Goal: Answer question/provide support

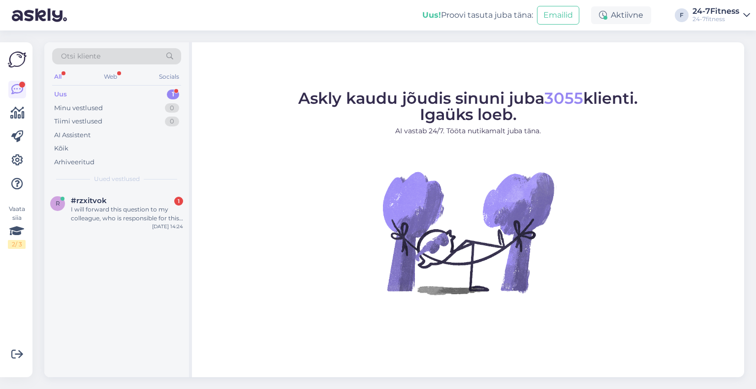
click at [119, 223] on div "r #rzxitvok 1 I will forward this question to my colleague, who is responsible …" at bounding box center [116, 211] width 145 height 44
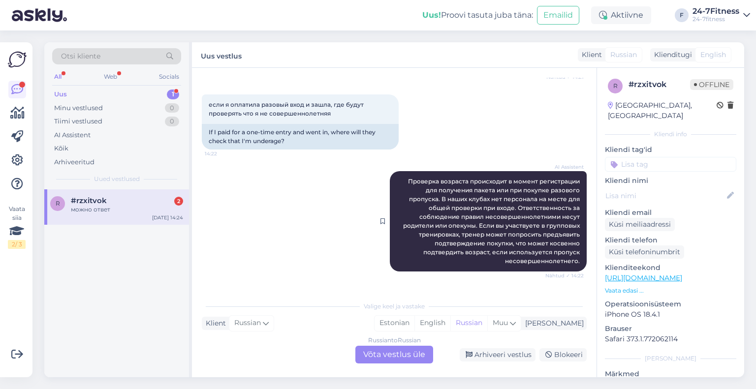
scroll to position [283, 0]
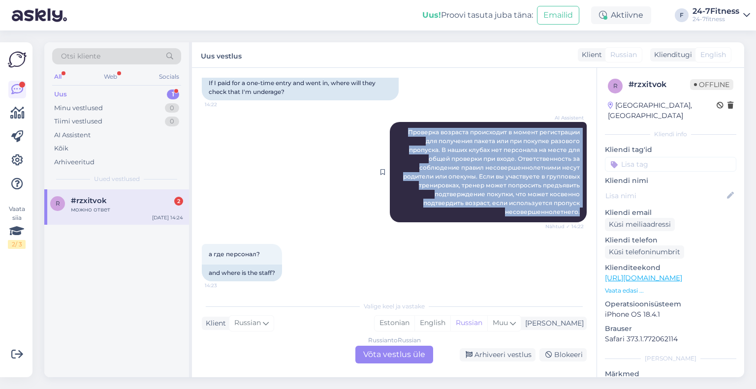
drag, startPoint x: 547, startPoint y: 208, endPoint x: 394, endPoint y: 131, distance: 171.7
click at [394, 131] on div "AI Assistent Проверка возраста происходит в момент регистрации для получения па…" at bounding box center [488, 172] width 197 height 100
copy span "Проверка возраста происходит в момент регистрации для получения пакета или при …"
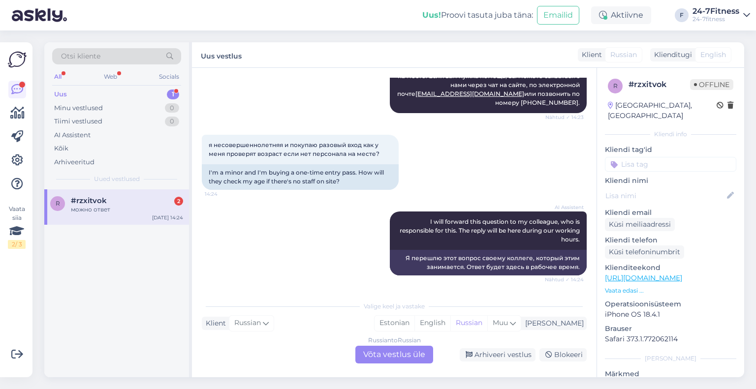
scroll to position [579, 0]
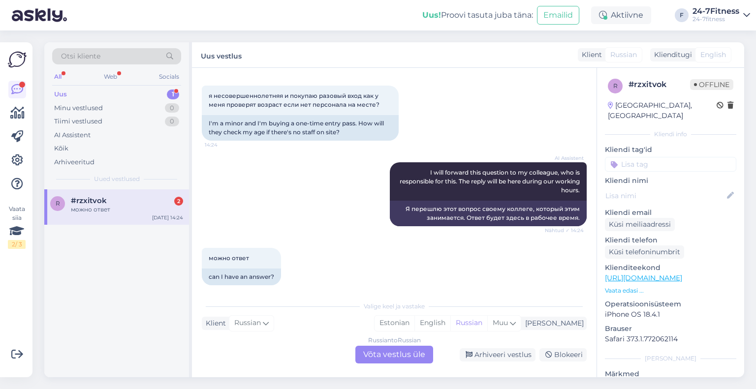
click at [398, 358] on div "Russian to Russian Võta vestlus üle" at bounding box center [394, 355] width 78 height 18
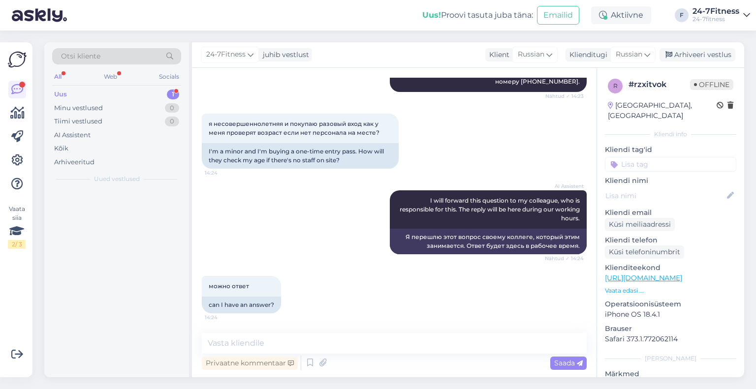
scroll to position [541, 0]
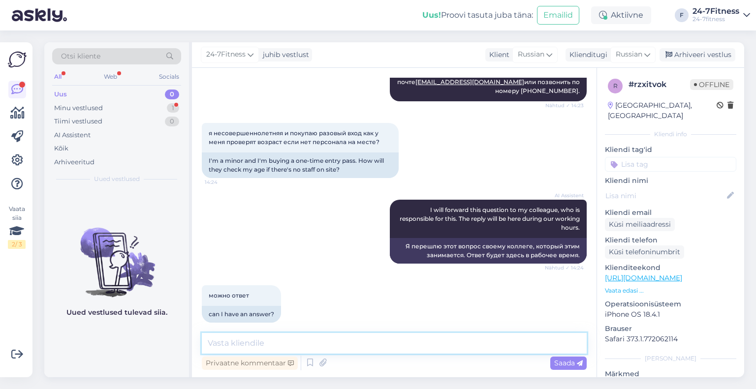
paste textarea "Проверка возраста происходит в момент регистрации для получения пакета или при …"
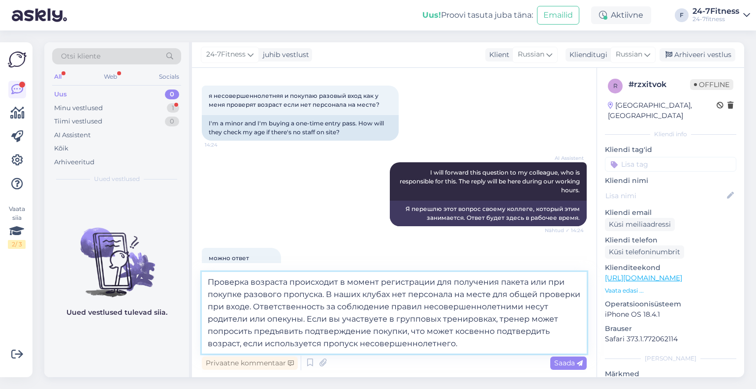
drag, startPoint x: 251, startPoint y: 308, endPoint x: 325, endPoint y: 296, distance: 74.7
click at [325, 296] on textarea "Проверка возраста происходит в момент регистрации для получения пакета или при …" at bounding box center [394, 313] width 385 height 82
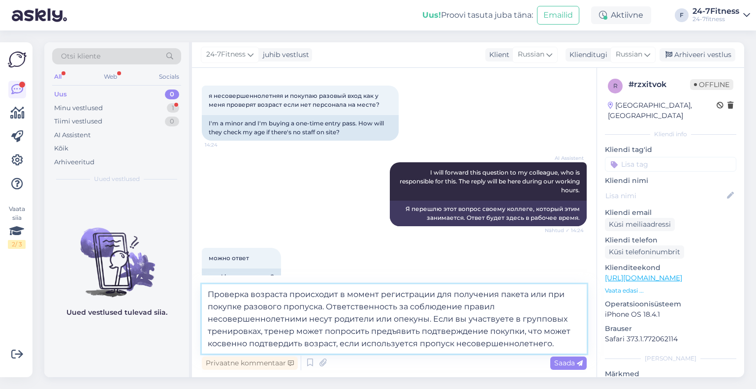
drag, startPoint x: 559, startPoint y: 344, endPoint x: 434, endPoint y: 320, distance: 127.1
click at [434, 320] on textarea "Проверка возраста происходит в момент регистрации для получения пакета или при …" at bounding box center [394, 318] width 385 height 69
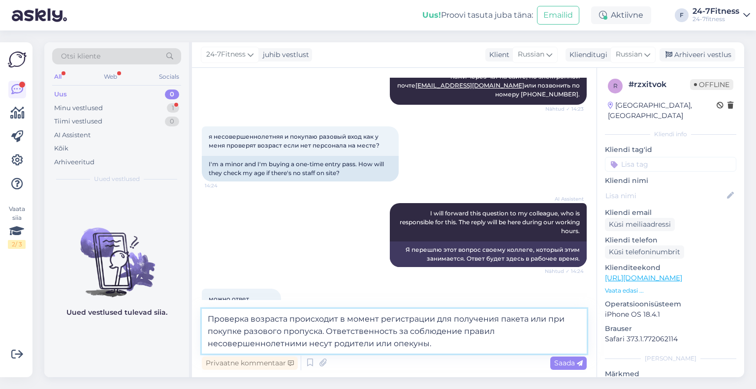
scroll to position [565, 0]
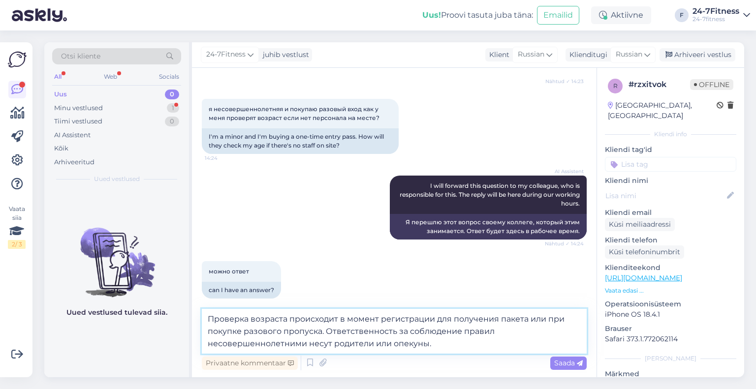
drag, startPoint x: 325, startPoint y: 332, endPoint x: 205, endPoint y: 320, distance: 121.2
click at [205, 320] on textarea "Проверка возраста происходит в момент регистрации для получения пакета или при …" at bounding box center [394, 331] width 385 height 45
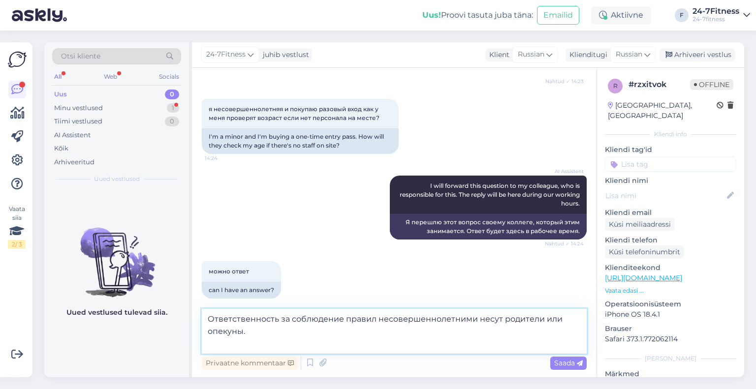
scroll to position [553, 0]
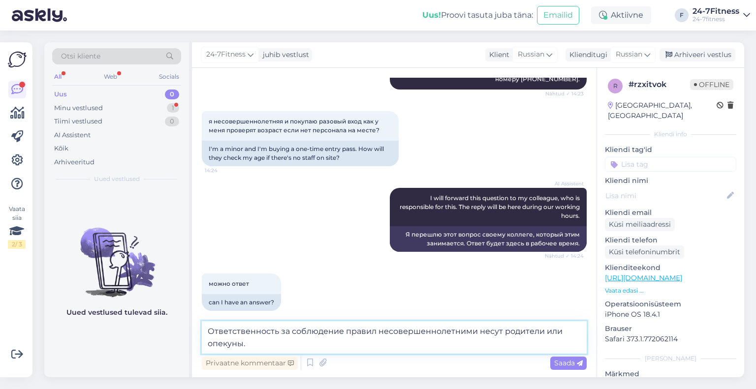
click at [271, 342] on textarea "Ответственность за соблюдение правил несовершеннолетними несут родители или опе…" at bounding box center [394, 337] width 385 height 32
type textarea "Ответственность за соблюдение правил несовершеннолетними несут родители или опе…"
click at [637, 48] on div "Russian" at bounding box center [632, 55] width 45 height 16
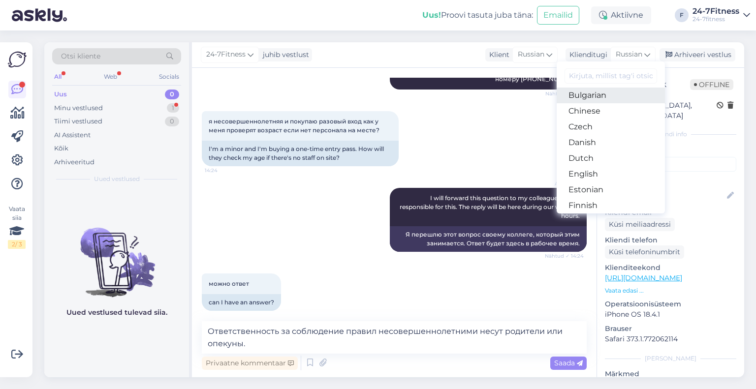
scroll to position [49, 0]
click at [590, 174] on link "Estonian" at bounding box center [611, 175] width 108 height 16
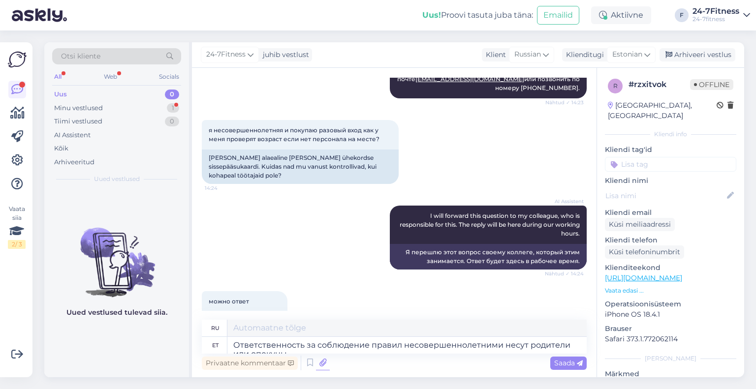
scroll to position [555, 0]
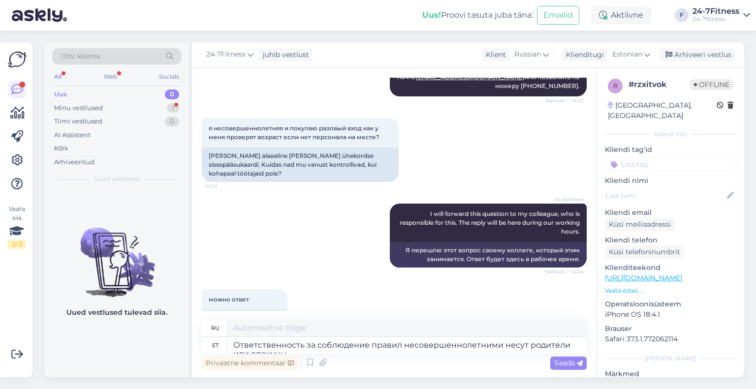
type textarea "Родители или опекуны несут ответственность за соблюдение правил в отношении нес…"
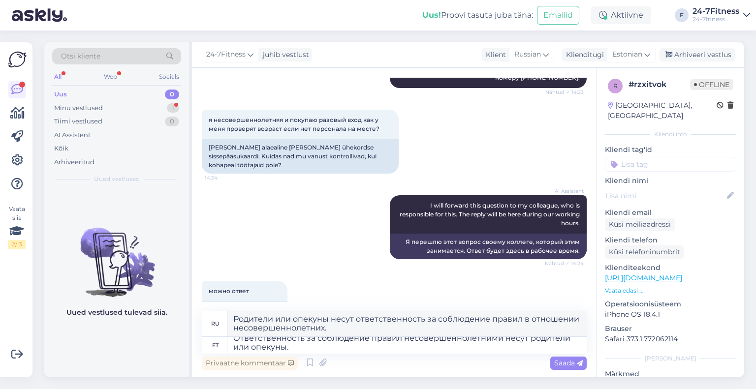
scroll to position [8, 0]
click at [328, 350] on textarea "Ответственность за соблюдение правил несовершеннолетними несут родители или опе…" at bounding box center [406, 345] width 359 height 17
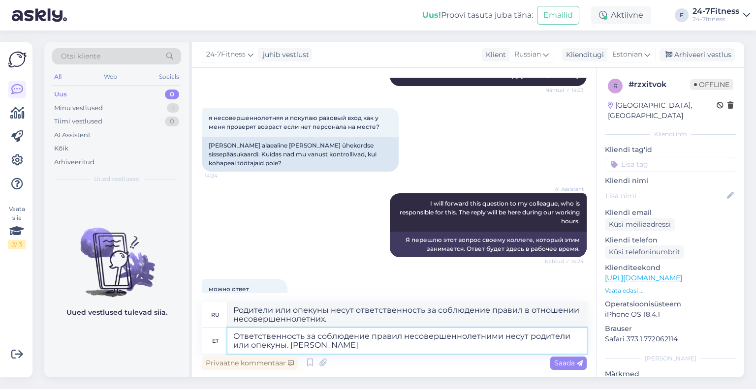
type textarea "Ответственность за соблюдение правил несовершеннолетними несут родители или опе…"
type textarea "Родители или опекуны несут ответственность за соблюдение правил для несовершенн…"
type textarea "Ответственность за соблюдение правил несовершеннолетними несут родители или опе…"
type textarea "Родители или опекуны несут ответственность за соблюдение правил для несовершенн…"
type textarea "Ответственность за соблюдение правил несовершеннолетними несут родители или опе…"
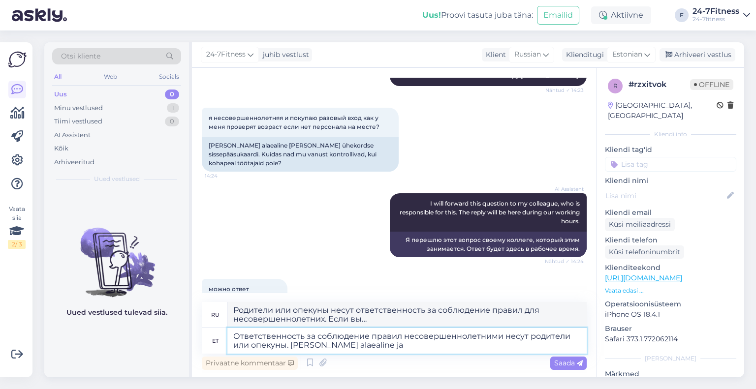
type textarea "Родители или опекуны несут ответственность за соблюдение правил для несовершенн…"
type textarea "Ответственность за соблюдение правил несовершеннолетними несут родители или опе…"
type textarea "Родители или опекуны несут ответственность за соблюдение правил для несовершенн…"
type textarea "Ответственность за соблюдение правил несовершеннолетними несут родители или опе…"
type textarea "Родители или опекуны несут ответственность за соблюдение правил для несовершенн…"
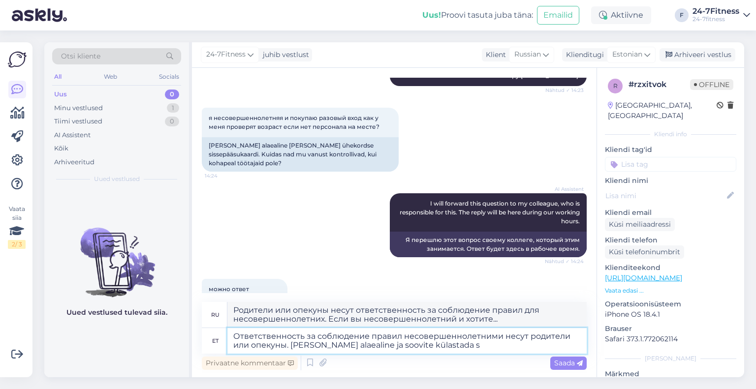
type textarea "Ответственность за соблюдение правил несовершеннолетними несут родители или опе…"
type textarea "Родители или опекуны несут ответственность за соблюдение правил для несовершенн…"
type textarea "Ответственность за соблюдение правил несовершеннолетними несут родители или опе…"
type textarea "Родители или опекуны несут ответственность за соблюдение правил для несовершенн…"
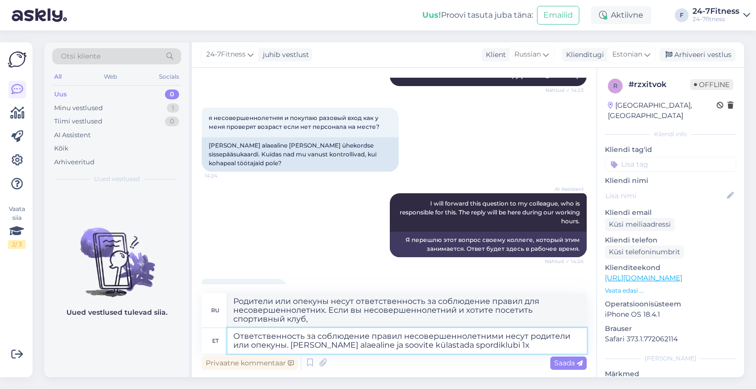
type textarea "Ответственность за соблюдение правил несовершеннолетними несут родители или опе…"
type textarea "Родители или опекуны несут ответственность за соблюдение правил для несовершенн…"
type textarea "Ответственность за соблюдение правил несовершеннолетними несут родители или опе…"
type textarea "Родители или опекуны несут ответственность за соблюдение правил для несовершенн…"
type textarea "Ответственность за соблюдение правил несовершеннолетними несут родители или опе…"
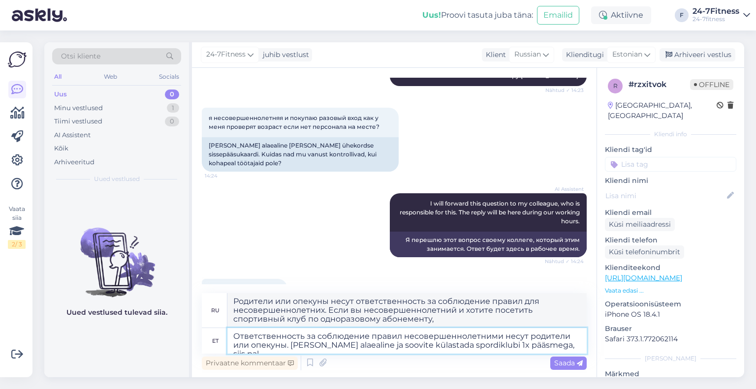
type textarea "Родители или опекуны несут ответственность за соблюдение правил для несовершенн…"
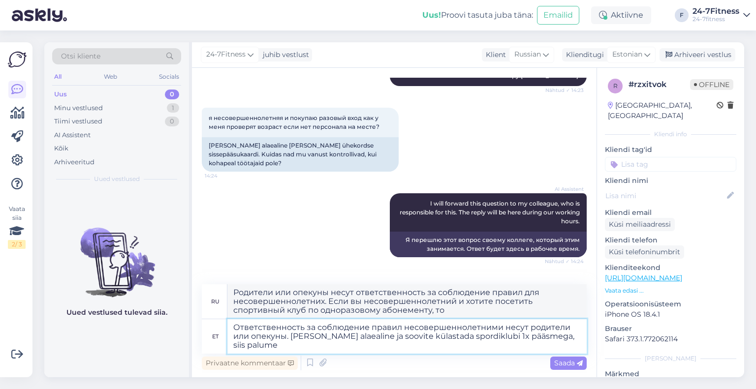
type textarea "Ответственность за соблюдение правил несовершеннолетними несут родители или опе…"
type textarea "Родители или опекуны несут ответственность за соблюдение правил для несовершенн…"
type textarea "Ответственность за соблюдение правил несовершеннолетними несут родители или опе…"
type textarea "Родители или опекуны несут ответственность за соблюдение правил для несовершенн…"
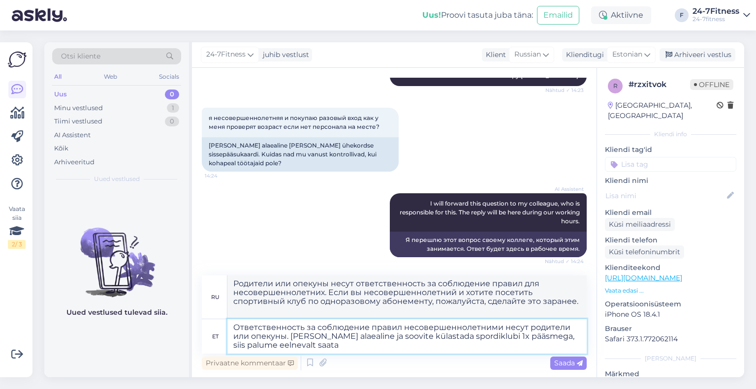
type textarea "Ответственность за соблюдение правил несовершеннолетними несут родители или опе…"
type textarea "Родители или опекуны несут ответственность за соблюдение правил для несовершенн…"
type textarea "Ответственность за соблюдение правил несовершеннолетними несут родители или опе…"
type textarea "Родители или опекуны несут ответственность за соблюдение правил для несовершенн…"
type textarea "Ответственность за соблюдение правил несовершеннолетними несут родители или опе…"
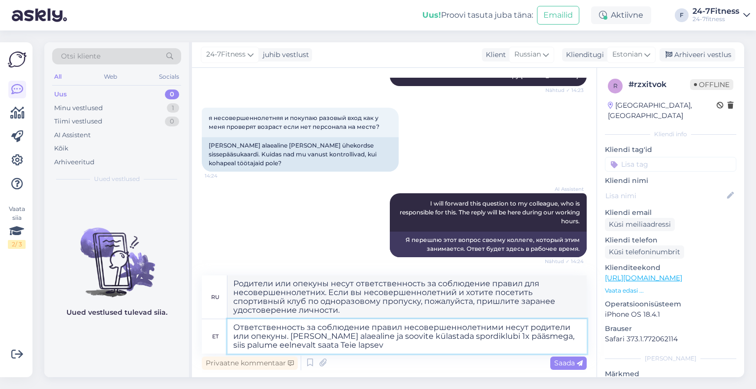
type textarea "Родители или опекуны несут ответственность за соблюдение правил для несовершенн…"
type textarea "Ответственность за соблюдение правил несовершеннолетними несут родители или опе…"
type textarea "Родители или опекуны несут ответственность за соблюдение правил для несовершенн…"
type textarea "Ответственность за соблюдение правил несовершеннолетними несут родители или опе…"
type textarea "Родители или опекуны несут ответственность за соблюдение правил для несовершенн…"
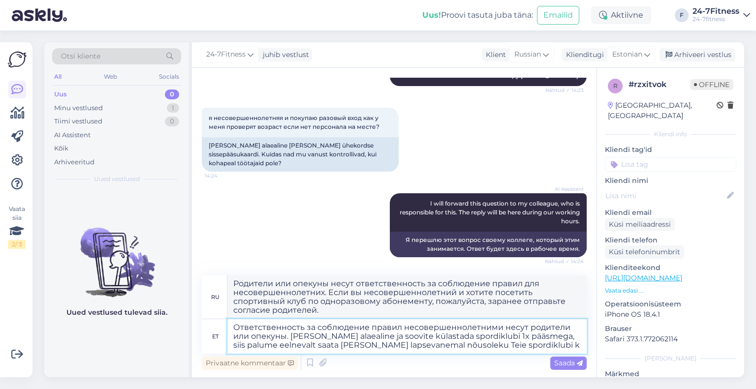
type textarea "Ответственность за соблюдение правил несовершеннолетними несут родители или опе…"
type textarea "Родители или опекуны несут ответственность за соблюдение правил для несовершенн…"
type textarea "Ответственность за соблюдение правил несовершеннолетними несут родители или опе…"
type textarea "Ответственность за соблюдение правил для несовершеннолетних несут родители или …"
type textarea "Ответственность за соблюдение правил несовершеннолетними несут родители или опе…"
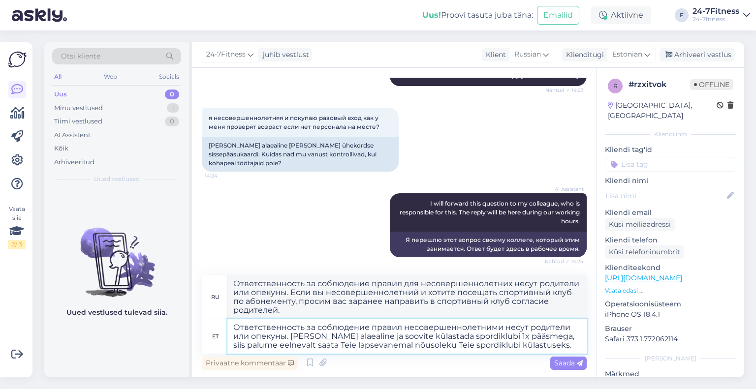
type textarea "Ответственность за соблюдение правил для несовершеннолетних лиц несут родители …"
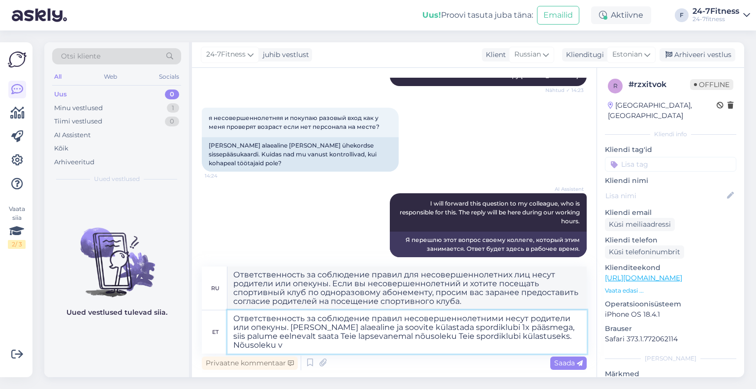
type textarea "Ответственность за соблюдение правил несовершеннолетними несут родители или опе…"
type textarea "Ответственность за соблюдение правил для несовершеннолетних лиц несут родители …"
type textarea "Ответственность за соблюдение правил несовершеннолетними несут родители или опе…"
type textarea "Ответственность за соблюдение правил для несовершеннолетних лиц несут родители …"
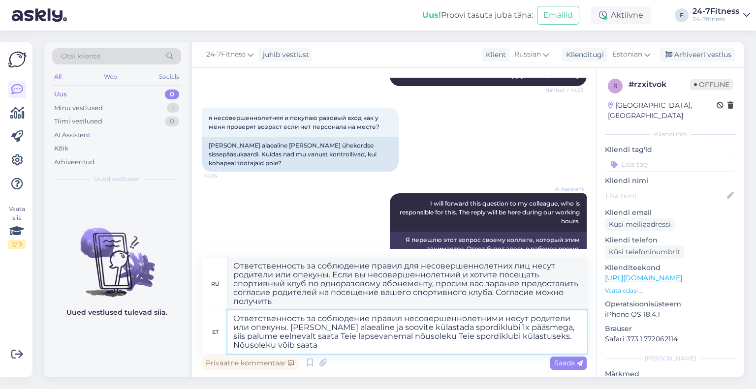
type textarea "Ответственность за соблюдение правил несовершеннолетними несут родители или опе…"
type textarea "Ответственность за соблюдение правил для несовершеннолетних лиц несут родители …"
type textarea "Ответственность за соблюдение правил несовершеннолетними несут родители или опе…"
type textarea "Ответственность за соблюдение правил для несовершеннолетних лиц несут родители …"
type textarea "Ответственность за соблюдение правил несовершеннолетними несут родители или опе…"
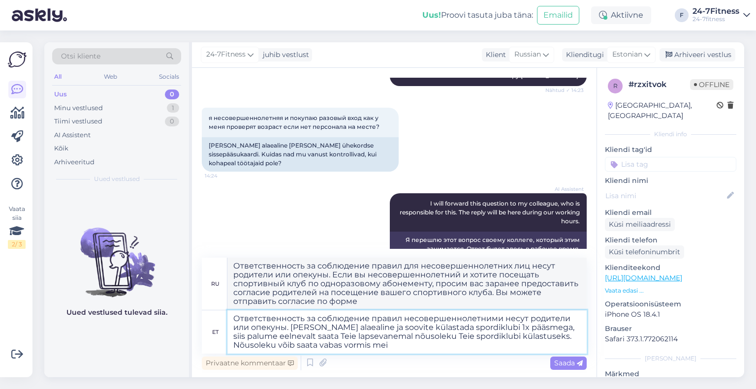
type textarea "Ответственность за соблюдение правил для несовершеннолетних лиц несут родители …"
type textarea "Ответственность за соблюдение правил несовершеннолетними несут родители или опе…"
type textarea "Ответственность за соблюдение правил для несовершеннолетних лиц несут родители …"
type textarea "Ответственность за соблюдение правил несовершеннолетними несут родители или опе…"
type textarea "Ответственность за соблюдение правил для несовершеннолетних лиц несут родители …"
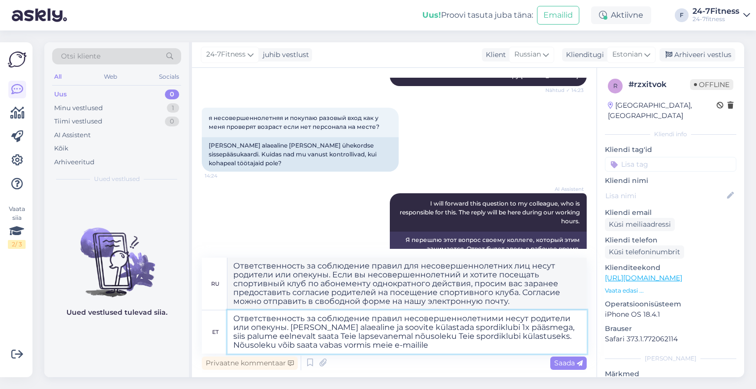
paste textarea "info@24-7fitness.ee"
type textarea "Ответственность за соблюдение правил несовершеннолетними несут родители или опе…"
type textarea "Ответственность за соблюдение правил для несовершеннолетних лиц несут родители …"
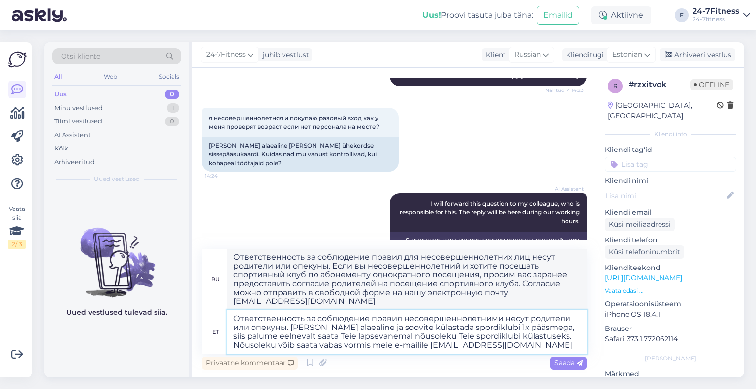
drag, startPoint x: 366, startPoint y: 327, endPoint x: 303, endPoint y: 329, distance: 63.0
click at [303, 329] on textarea "Ответственность за соблюдение правил несовершеннолетними несут родители или опе…" at bounding box center [406, 332] width 359 height 43
type textarea "Ответственность за соблюдение правил несовершеннолетними несут родители или опе…"
type textarea "Ответственность за соблюдение правил для несовершеннолетних несут родители или …"
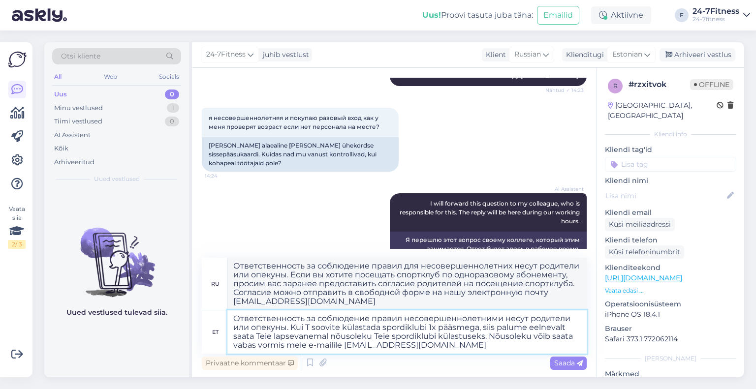
type textarea "Ответственность за соблюдение правил несовершеннолетними несут родители или опе…"
type textarea "Ответственность за соблюдение правил для несовершеннолетних несут родители или …"
click at [482, 329] on textarea "Ответственность за соблюдение правил несовершеннолетними несут родители или опе…" at bounding box center [406, 332] width 359 height 43
click at [441, 328] on textarea "Ответственность за соблюдение правил несовершеннолетними несут родители или опе…" at bounding box center [406, 332] width 359 height 43
type textarea "Ответственность за соблюдение правил несовершеннолетними несут родители или опе…"
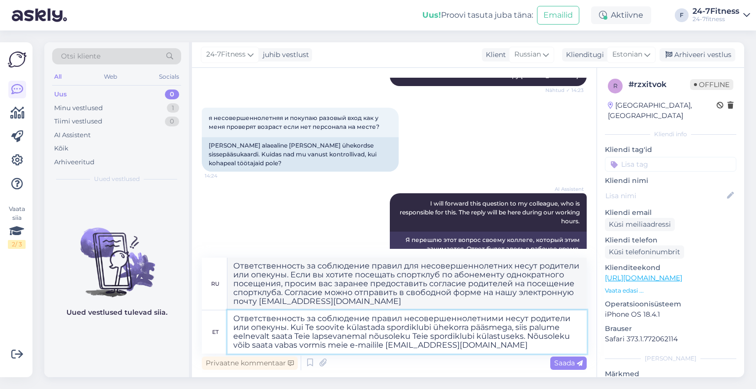
type textarea "Ответственность за соблюдение правил несовершеннолетними несут родители или опе…"
drag, startPoint x: 428, startPoint y: 339, endPoint x: 419, endPoint y: 339, distance: 8.4
click at [419, 339] on textarea "Ответственность за соблюдение правил несовершеннолетними несут родители или опе…" at bounding box center [406, 332] width 359 height 43
type textarea "Ответственность за соблюдение правил несовершеннолетними несут родители или опе…"
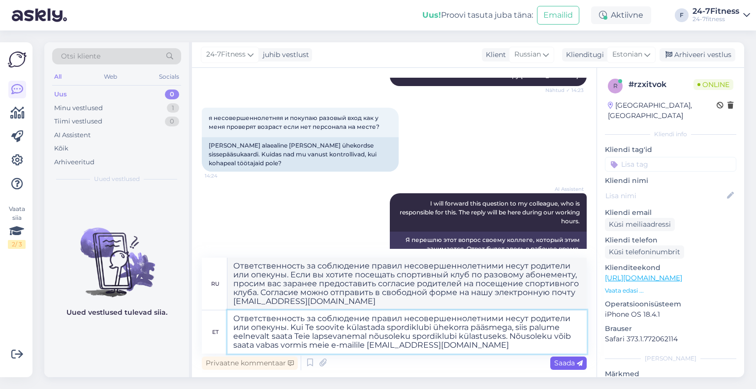
type textarea "Ответственность за соблюдение правил несовершеннолетними несут родители или опе…"
click at [559, 364] on span "Saada" at bounding box center [568, 363] width 29 height 9
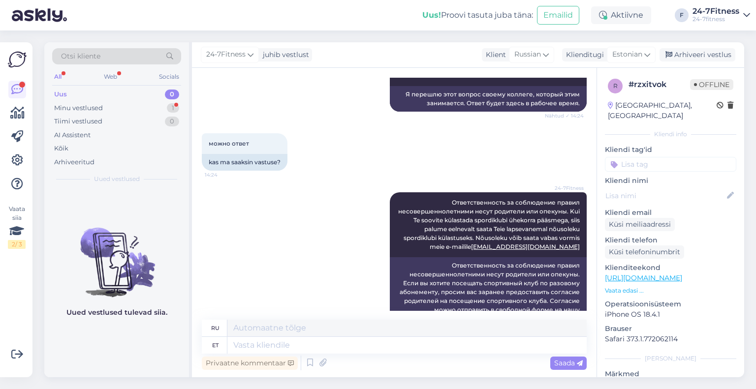
scroll to position [780, 0]
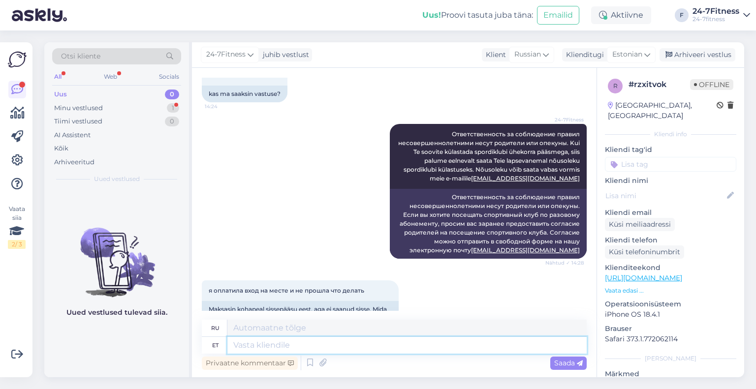
paste textarea "Kui makse ebaõnnestub, siis on koheselt võimalik uus makse sooritada, et ei pea…"
type textarea "Kui makse ebaõnnestub, siis on koheselt võimalik uus makse sooritada, et ei pea…"
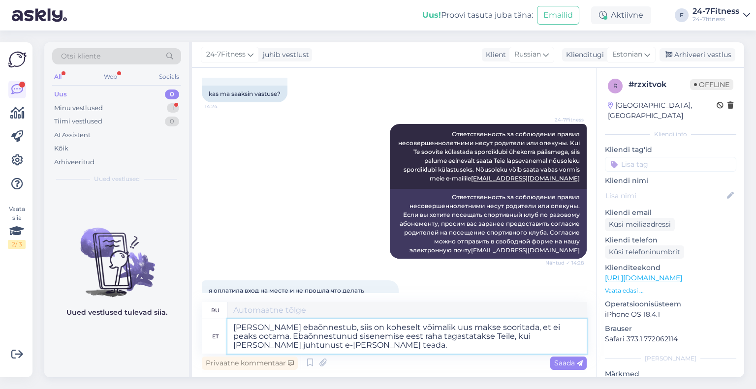
scroll to position [789, 0]
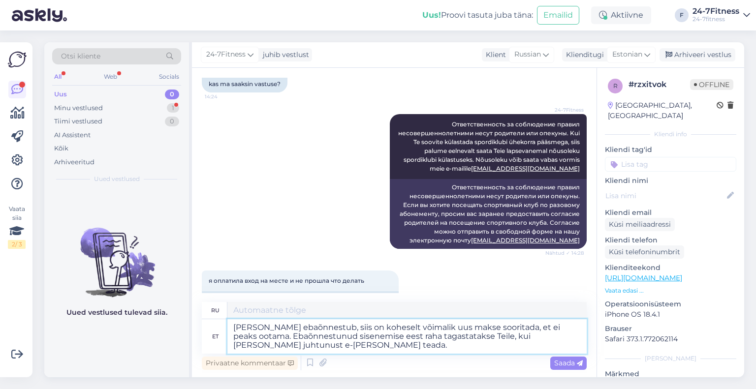
type textarea "Если ваш платёж не пройдёт, вы можете сразу же совершить новый платёж, чтобы не…"
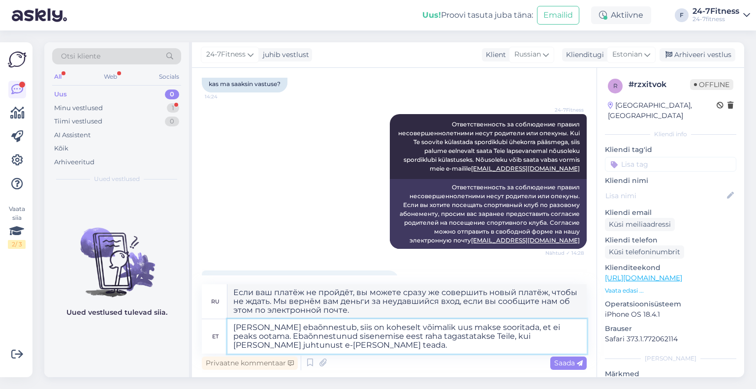
click at [373, 348] on textarea "Kui makse ebaõnnestub, siis on koheselt võimalik uus makse sooritada, et ei pea…" at bounding box center [406, 336] width 359 height 34
type textarea "Kui makse ebaõnnestub, siis on koheselt võimalik uus makse sooritada, et ei pea…"
click at [562, 362] on span "Saada" at bounding box center [568, 363] width 29 height 9
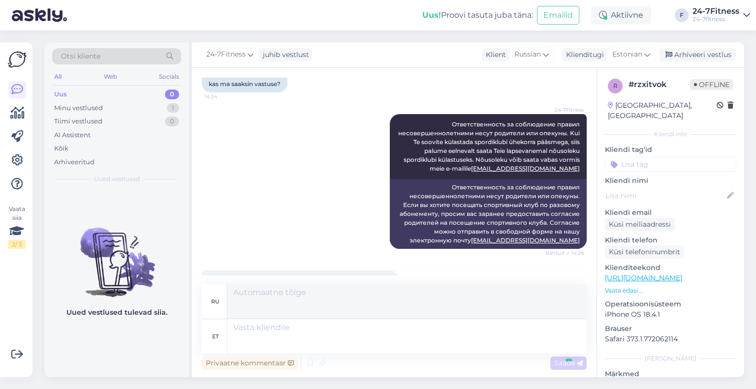
scroll to position [892, 0]
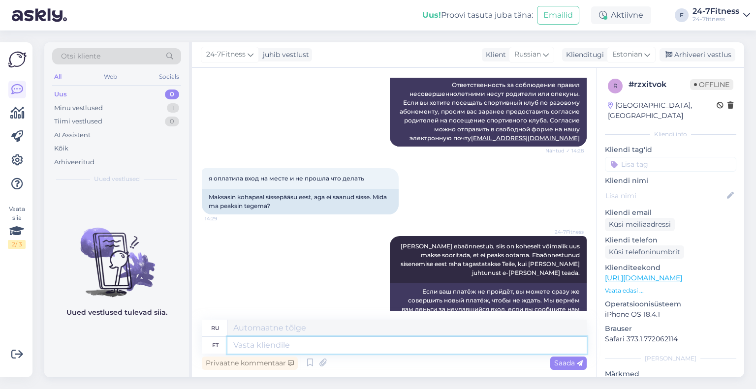
paste textarea "Для входа вы должны стоять перед воротами. После того, как вы сделали платеж, п…"
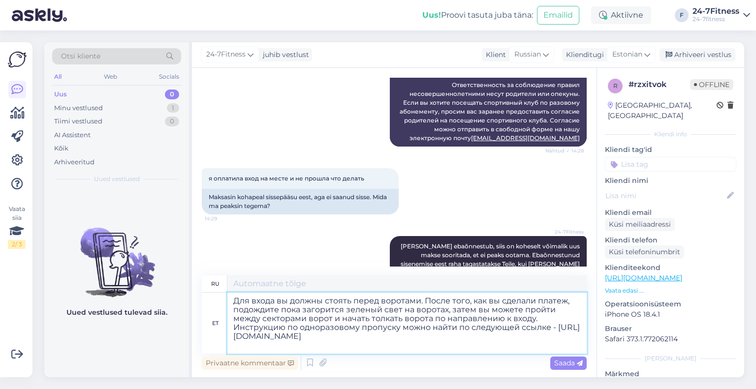
scroll to position [927, 0]
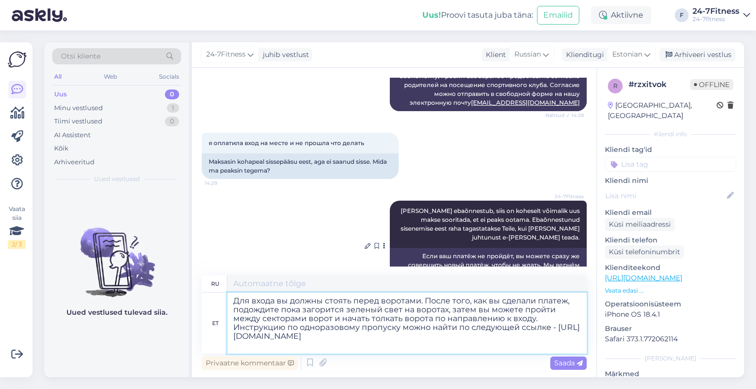
type textarea "Для входа вы должны стоять перед воротами. После того, как вы сделали платеж, п…"
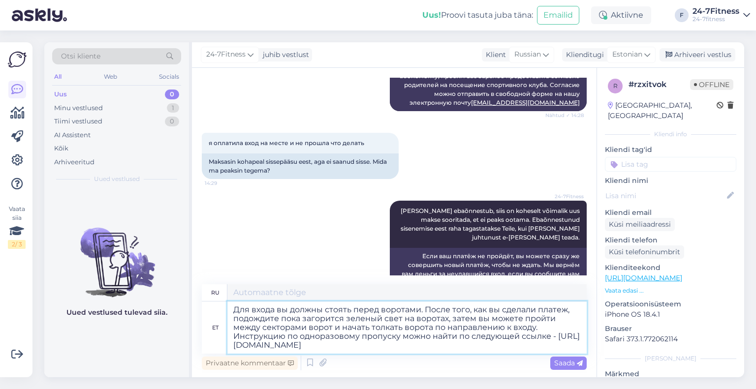
type textarea "Чтобы войти, необходимо встать перед воротами. После оплаты дождитесь, пока на …"
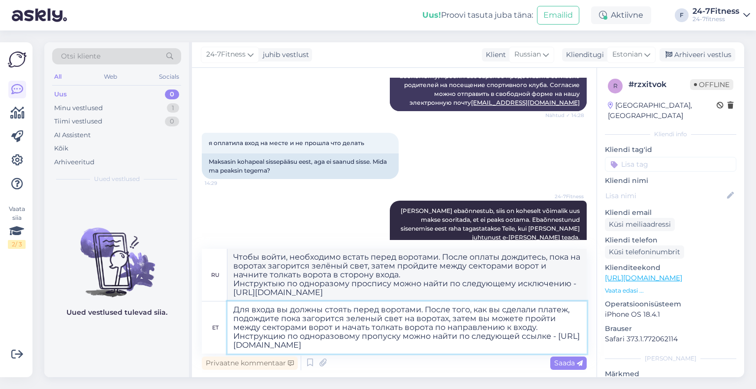
click at [547, 329] on textarea "Для входа вы должны стоять перед воротами. После того, как вы сделали платеж, п…" at bounding box center [406, 328] width 359 height 52
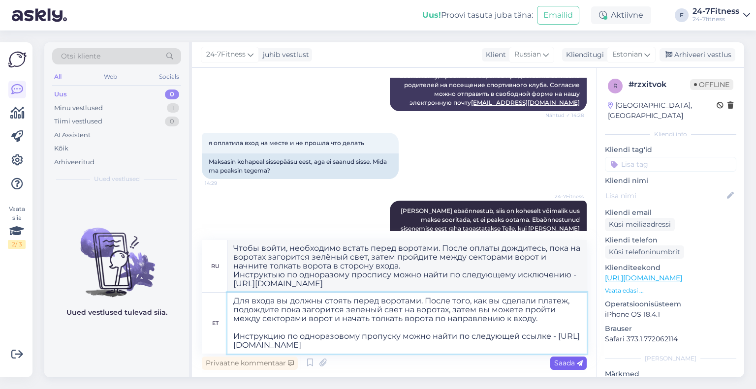
type textarea "Для входа вы должны стоять перед воротами. После того, как вы сделали платеж, п…"
click at [558, 360] on span "Saada" at bounding box center [568, 363] width 29 height 9
type textarea "Чтобы войти, необходимо встать перед воротами. После оплаты дождитесь, пока на …"
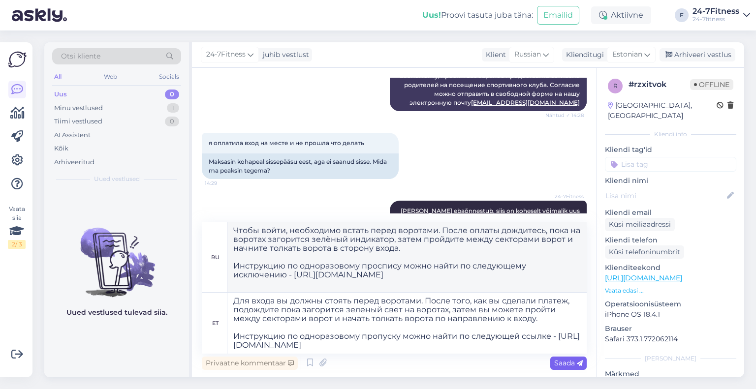
click at [563, 365] on span "Saada" at bounding box center [568, 363] width 29 height 9
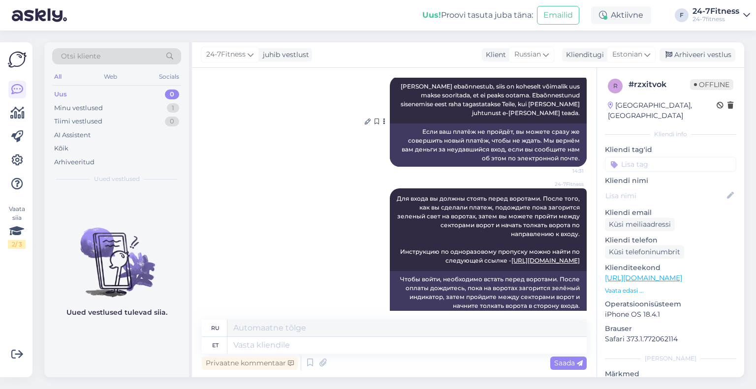
scroll to position [1101, 0]
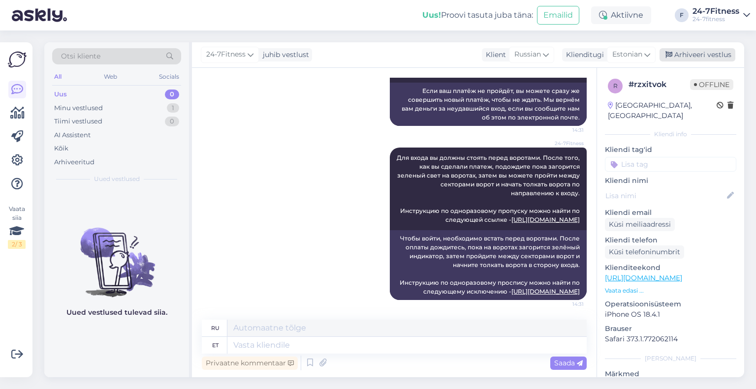
click at [693, 56] on div "Arhiveeri vestlus" at bounding box center [697, 54] width 76 height 13
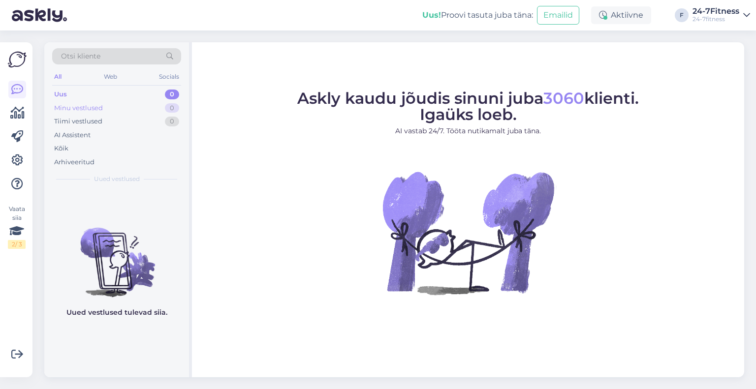
click at [75, 106] on div "Minu vestlused" at bounding box center [78, 108] width 49 height 10
click at [71, 94] on div "Uus 0" at bounding box center [116, 95] width 129 height 14
